Goal: Task Accomplishment & Management: Use online tool/utility

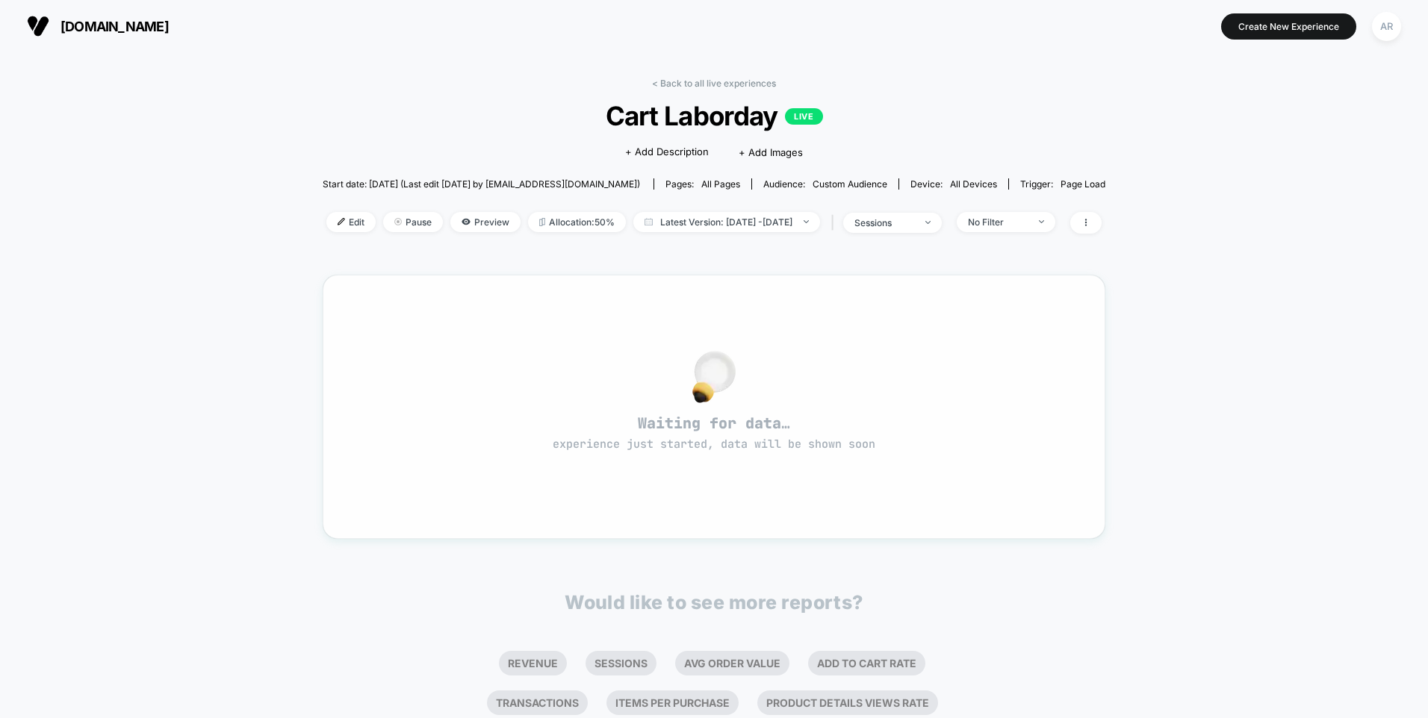
scroll to position [9, 0]
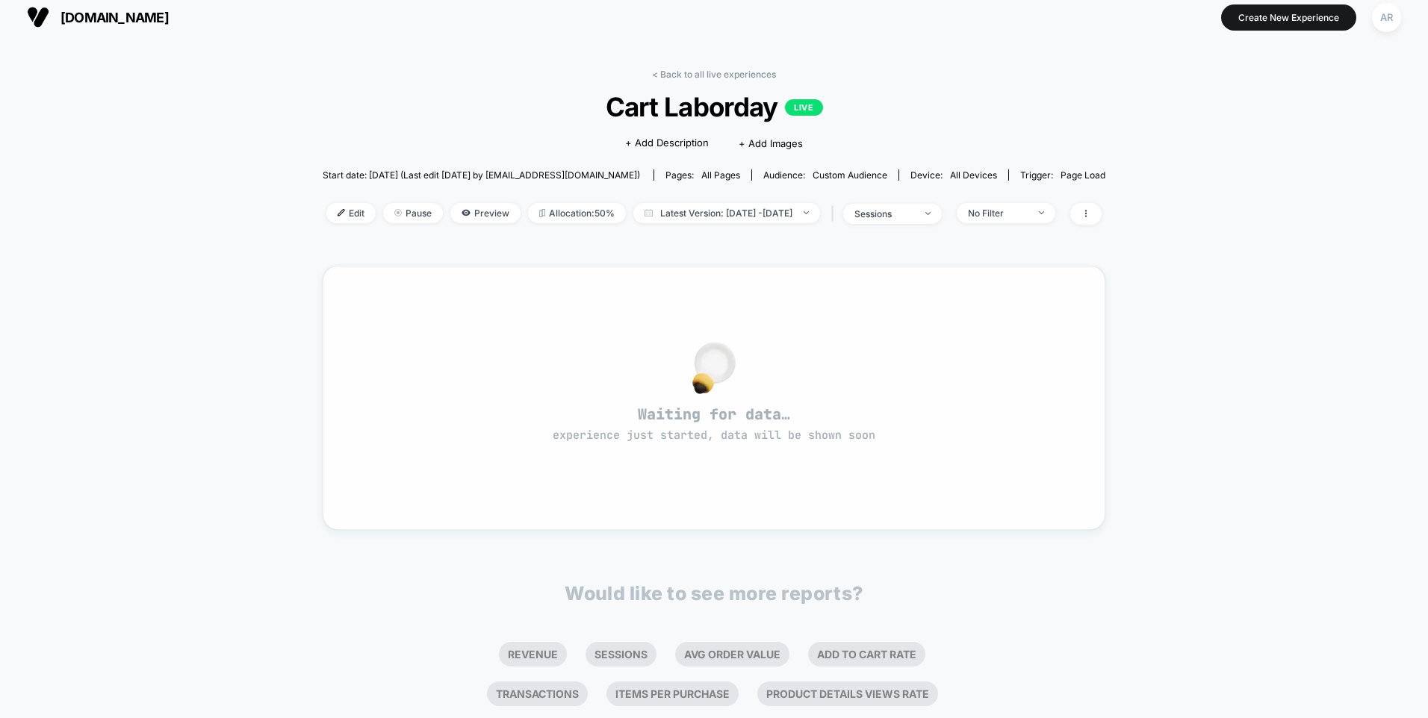
click at [720, 287] on div "Waiting for data… experience just started, data will be shown soon" at bounding box center [714, 398] width 783 height 264
drag, startPoint x: 230, startPoint y: 88, endPoint x: 201, endPoint y: 66, distance: 36.3
click at [230, 88] on div "< Back to all live experiences Cart Laborday LIVE Click to edit experience deta…" at bounding box center [714, 460] width 1428 height 834
drag, startPoint x: 984, startPoint y: 32, endPoint x: 710, endPoint y: 31, distance: 274.1
click at [979, 32] on section "Create New Experience AR" at bounding box center [1178, 17] width 453 height 37
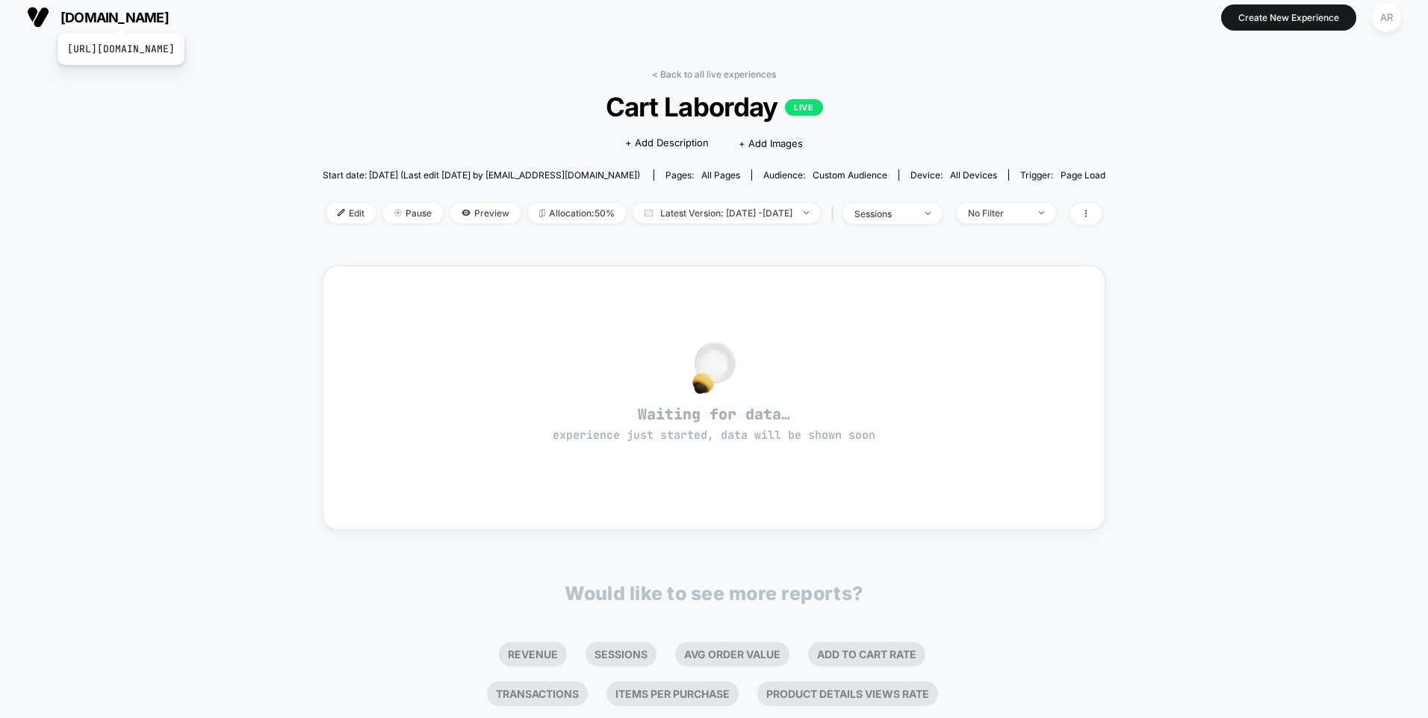
click at [155, 14] on span "[DOMAIN_NAME]" at bounding box center [114, 18] width 108 height 16
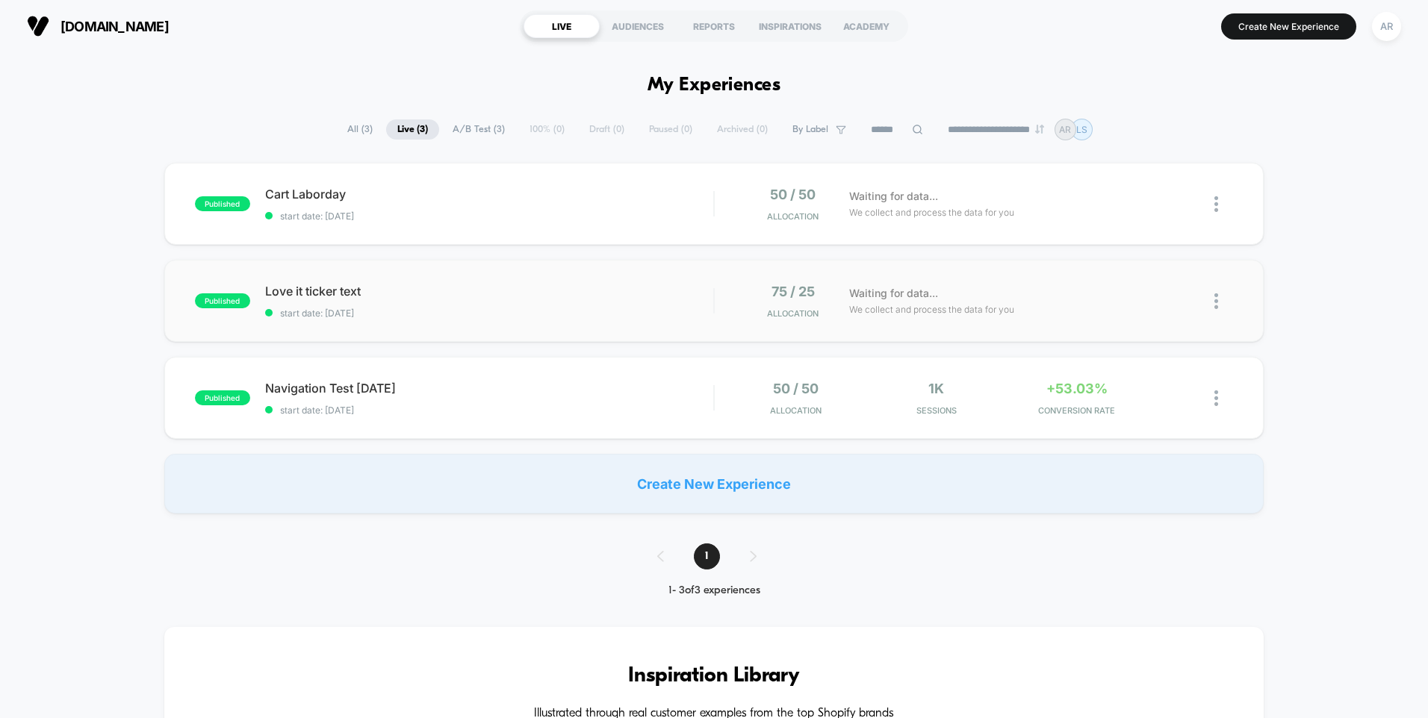
click at [727, 271] on div "published Love it ticker text start date: 8/22/2025 75 / 25 Allocation Waiting …" at bounding box center [713, 301] width 1099 height 82
